Goal: Task Accomplishment & Management: Use online tool/utility

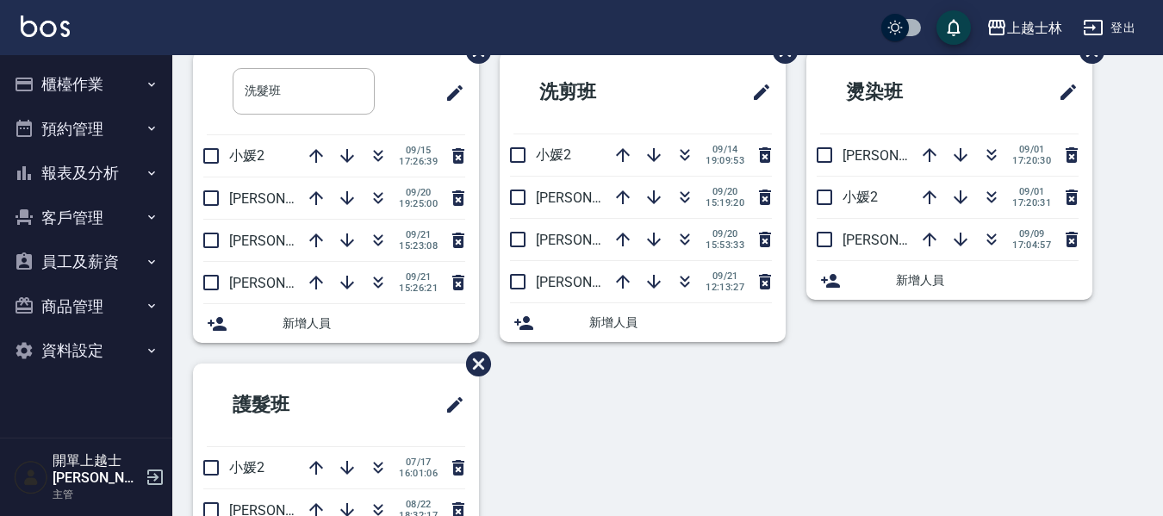
scroll to position [86, 0]
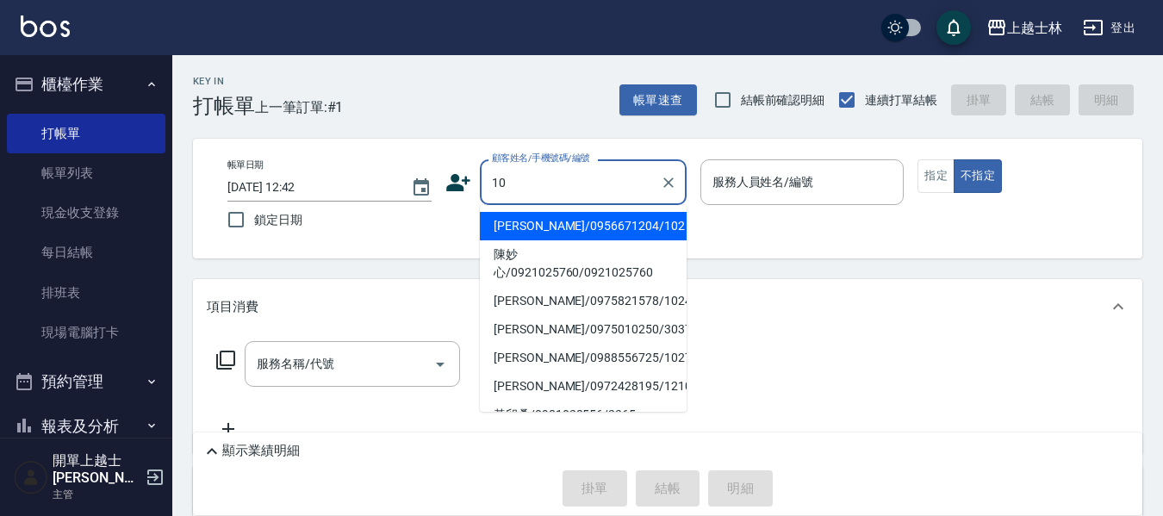
type input "1"
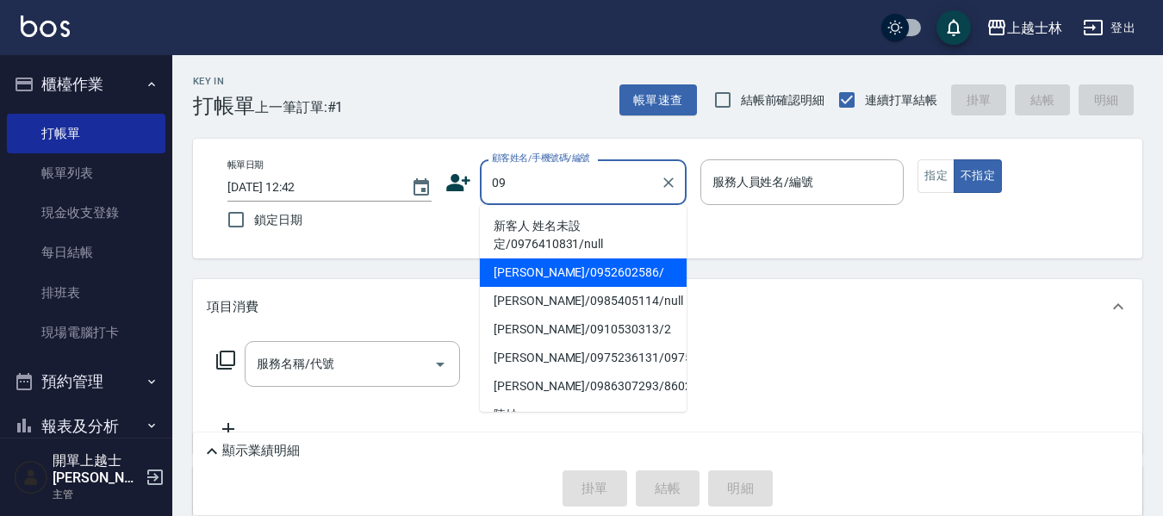
type input "[PERSON_NAME]/0952602586/"
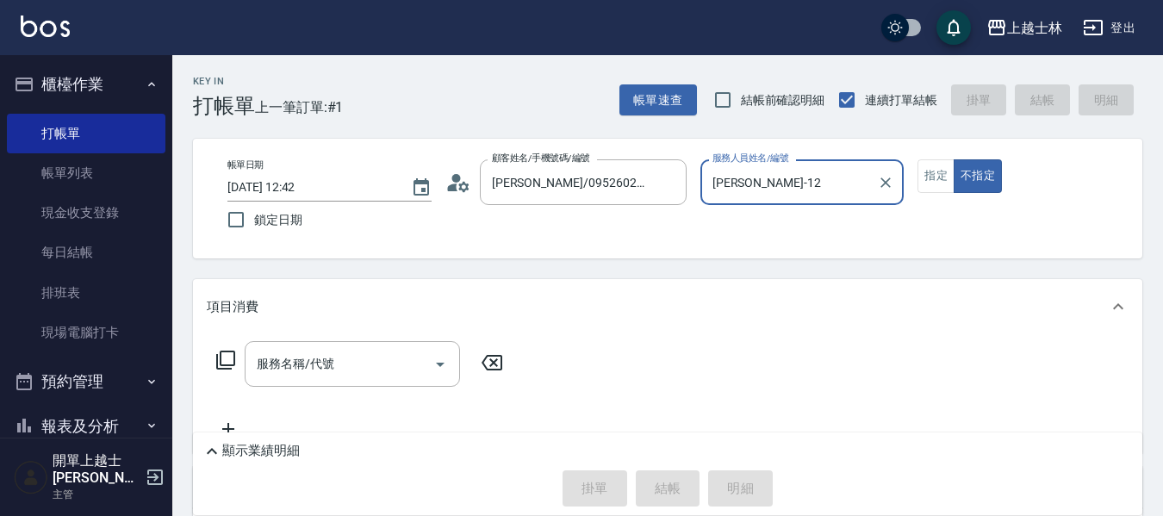
type input "[PERSON_NAME]-12"
click at [954, 159] on button "不指定" at bounding box center [978, 176] width 48 height 34
type button "false"
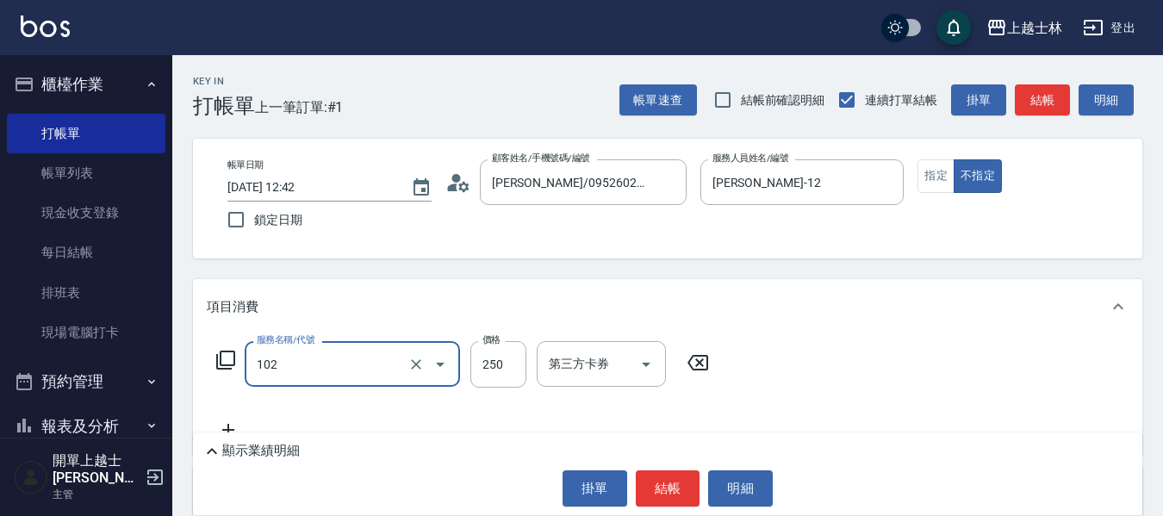
type input "精油洗髮(102)"
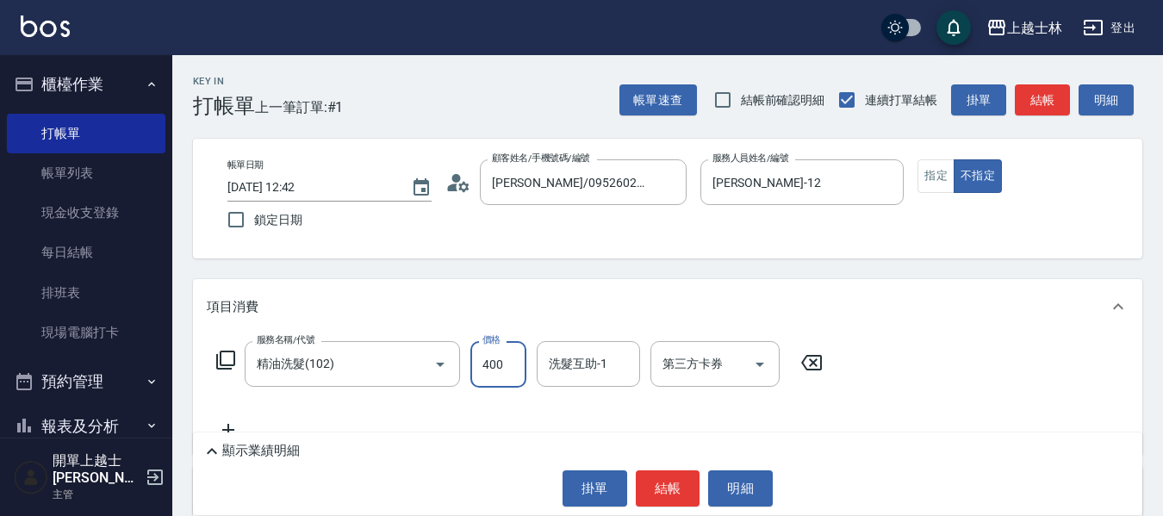
type input "400"
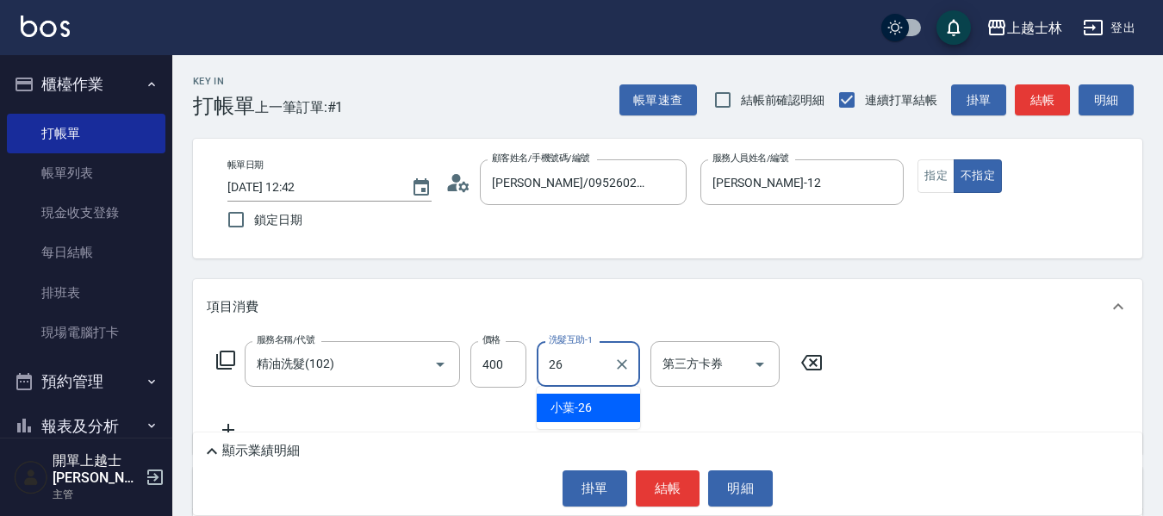
type input "小葉-26"
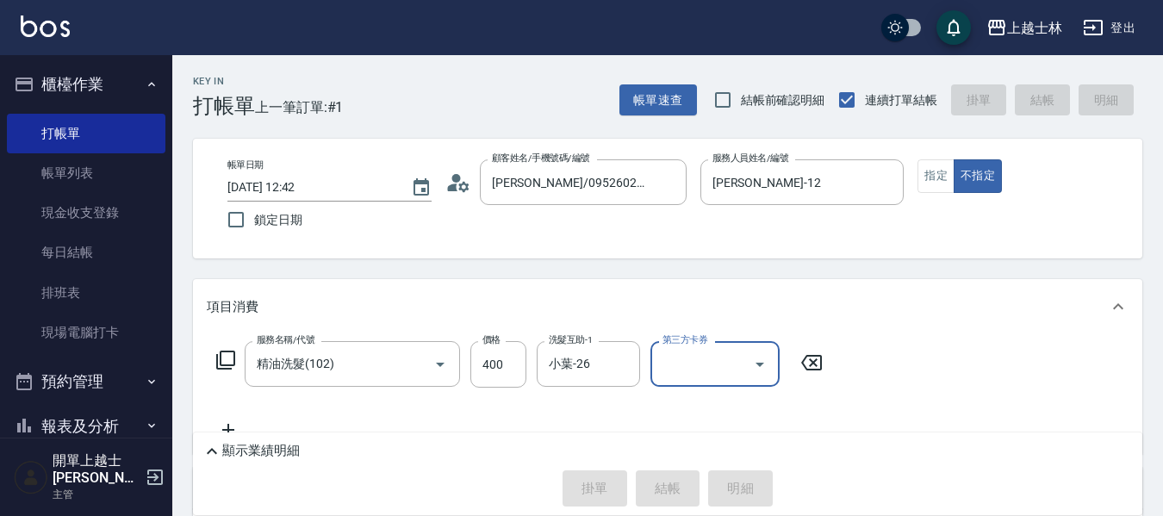
type input "[DATE] 16:09"
